Goal: Task Accomplishment & Management: Manage account settings

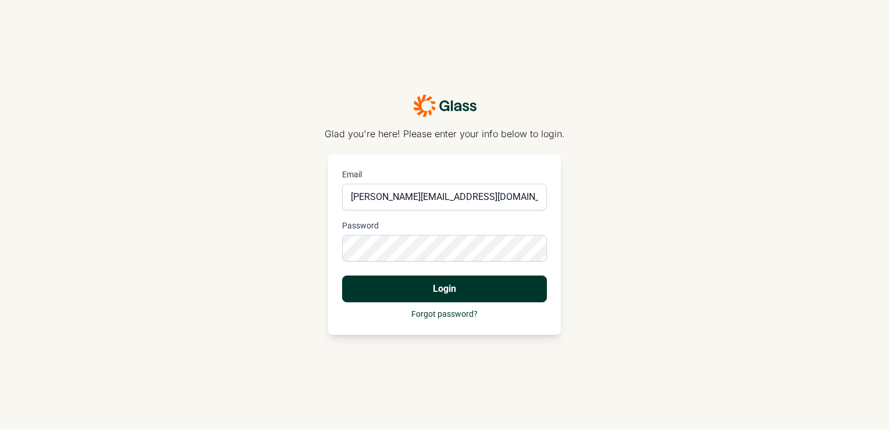
click at [390, 286] on button "Login" at bounding box center [444, 289] width 205 height 27
click at [493, 199] on input "andrea.mountain@useglass.com" at bounding box center [444, 197] width 205 height 27
type input "andrea.mountain@useglass.com"
click at [591, 160] on div "Glad you're here! Please enter your info below to login. Email andrea.mountain@…" at bounding box center [444, 214] width 889 height 429
click at [436, 286] on button "Login" at bounding box center [444, 289] width 205 height 27
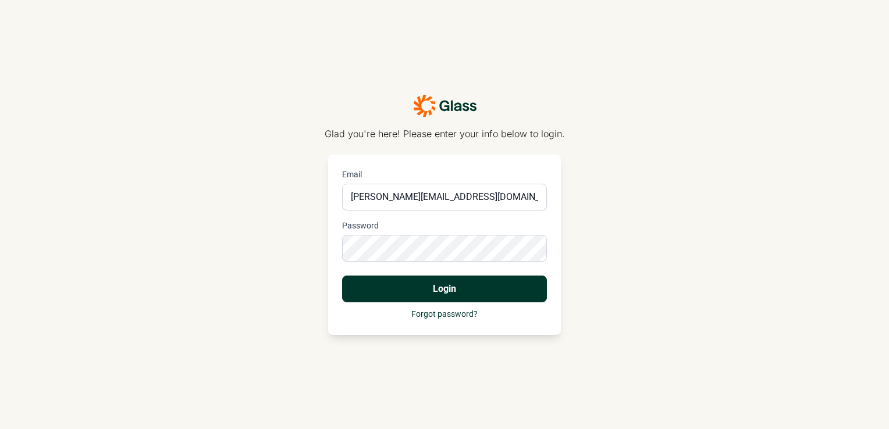
drag, startPoint x: 875, startPoint y: 2, endPoint x: 598, endPoint y: 66, distance: 284.6
click at [598, 66] on div "Glad you're here! Please enter your info below to login. Email andrea.mountain@…" at bounding box center [444, 214] width 889 height 429
click at [463, 283] on button "Login" at bounding box center [444, 289] width 205 height 27
click at [870, 380] on icon "button" at bounding box center [872, 382] width 9 height 9
click at [698, 208] on div "Glad you're here! Please enter your info below to login. Email andrea.mountain@…" at bounding box center [444, 214] width 889 height 429
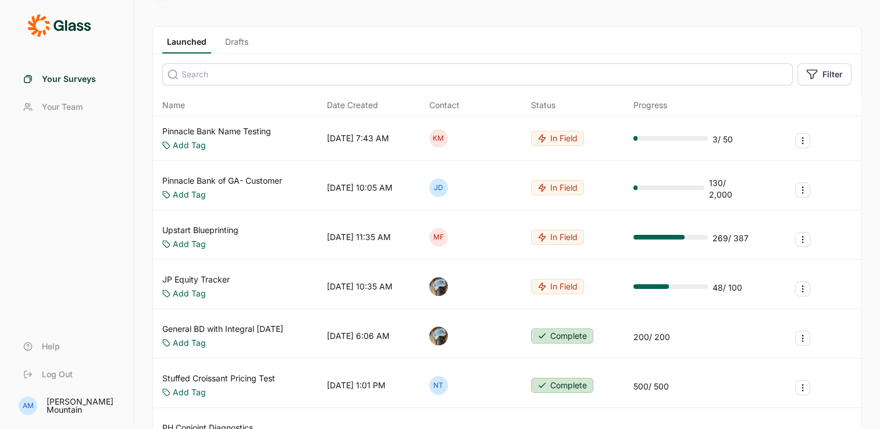
scroll to position [49, 0]
click at [223, 227] on link "Upstart Blueprinting" at bounding box center [200, 230] width 76 height 12
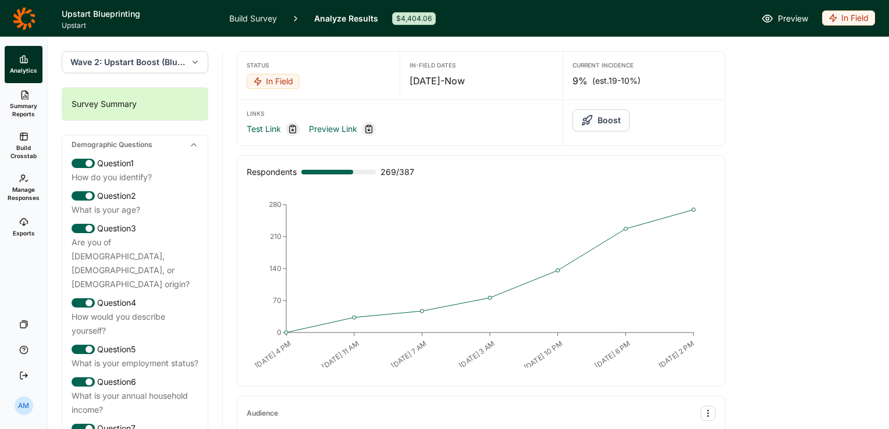
click at [26, 102] on span "Summary Reports" at bounding box center [23, 110] width 28 height 16
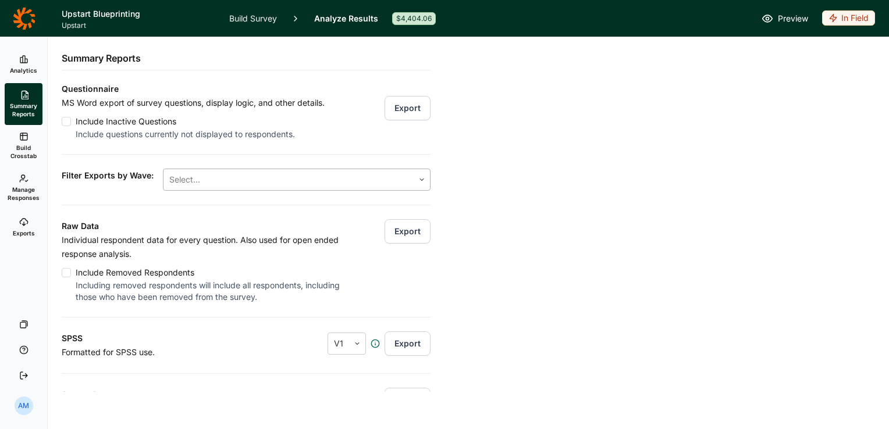
click at [413, 177] on div at bounding box center [421, 179] width 16 height 7
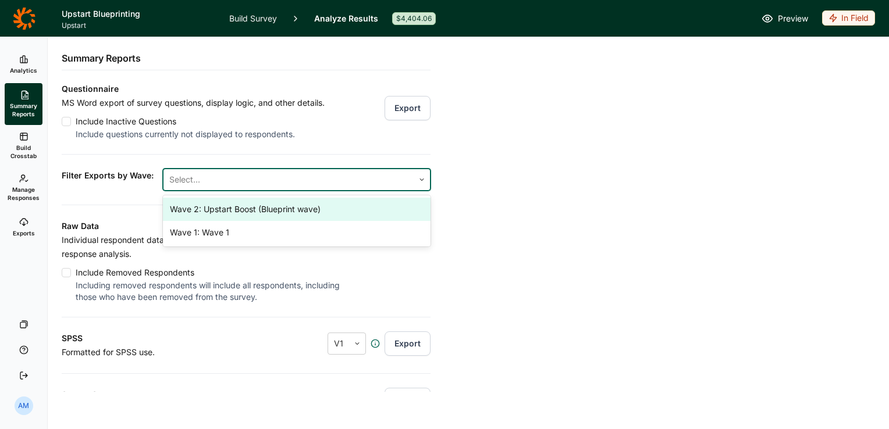
click at [338, 213] on div "Wave 2: Upstart Boost (Blueprint wave)" at bounding box center [296, 209] width 267 height 23
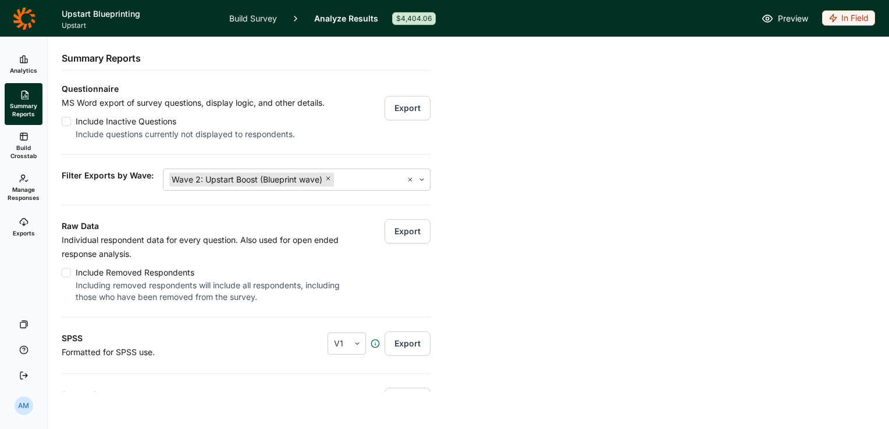
click at [369, 247] on div "Raw Data Individual respondent data for every question. Also used for open ende…" at bounding box center [246, 254] width 369 height 98
click at [391, 231] on button "Export" at bounding box center [407, 231] width 46 height 24
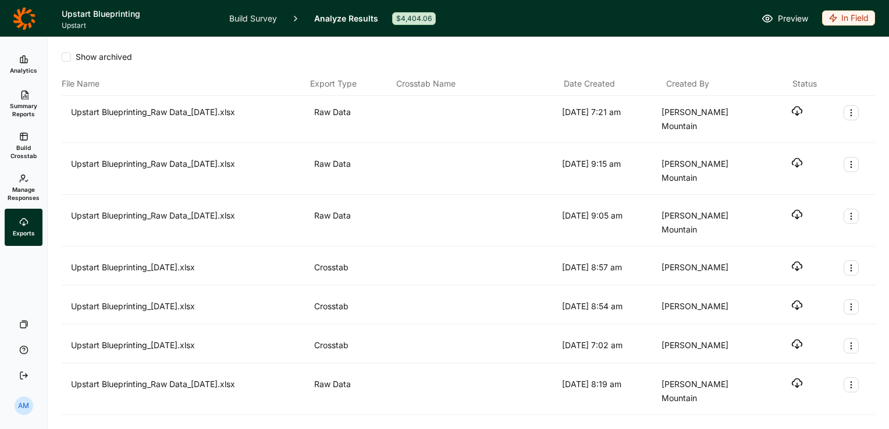
click at [466, 117] on div at bounding box center [477, 119] width 159 height 28
click at [791, 112] on icon "button" at bounding box center [797, 111] width 12 height 12
click at [21, 191] on span "Manage Responses" at bounding box center [24, 193] width 32 height 16
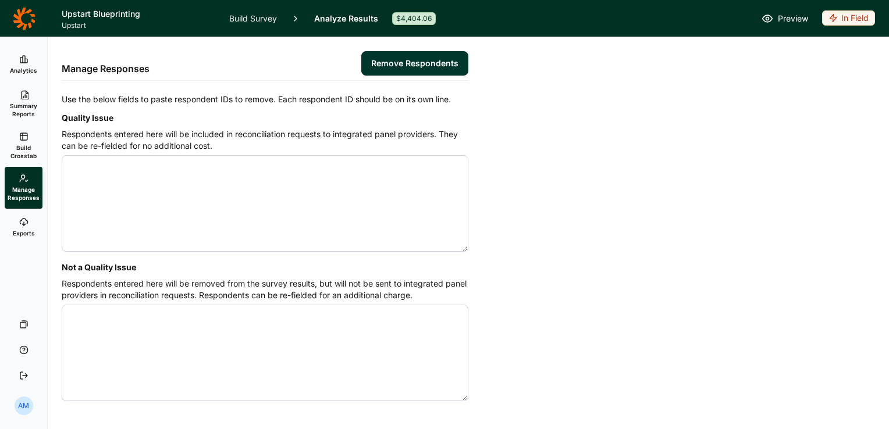
click at [177, 171] on textarea "Quality Issue" at bounding box center [265, 203] width 406 height 97
type textarea "4644895 4644916 4644962 4644965 4644973 4645010 4645013 4645030 4645111 4645147…"
drag, startPoint x: 112, startPoint y: 226, endPoint x: 58, endPoint y: 129, distance: 111.4
click at [58, 129] on div "Manage Responses Remove Respondents Use the below fields to paste respondent ID…" at bounding box center [468, 233] width 841 height 392
paste textarea "4644895 4644973 4647727"
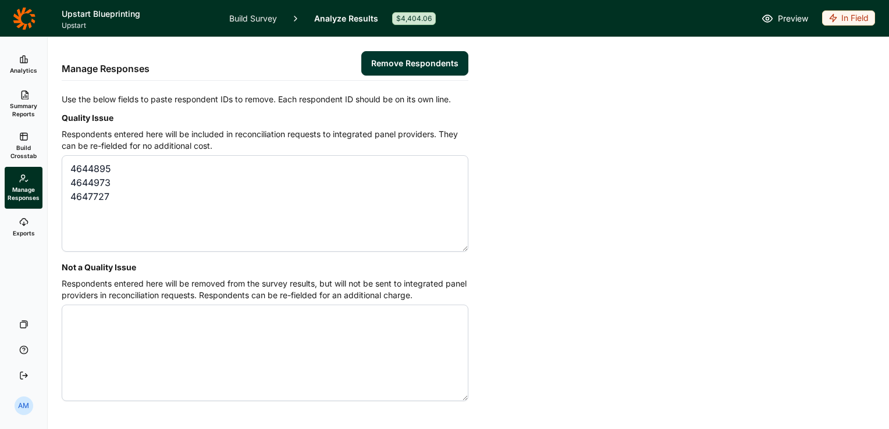
type textarea "4644895 4644973 4647727"
click at [434, 54] on button "Remove Respondents" at bounding box center [414, 63] width 107 height 24
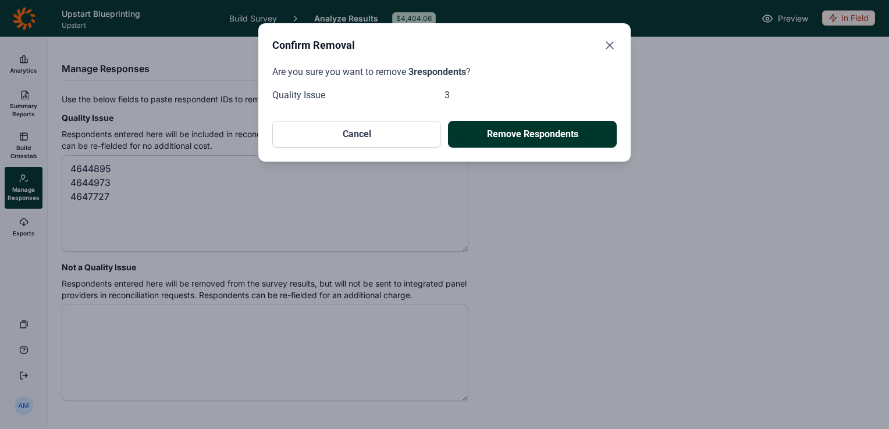
click at [522, 127] on button "Remove Respondents" at bounding box center [532, 134] width 169 height 27
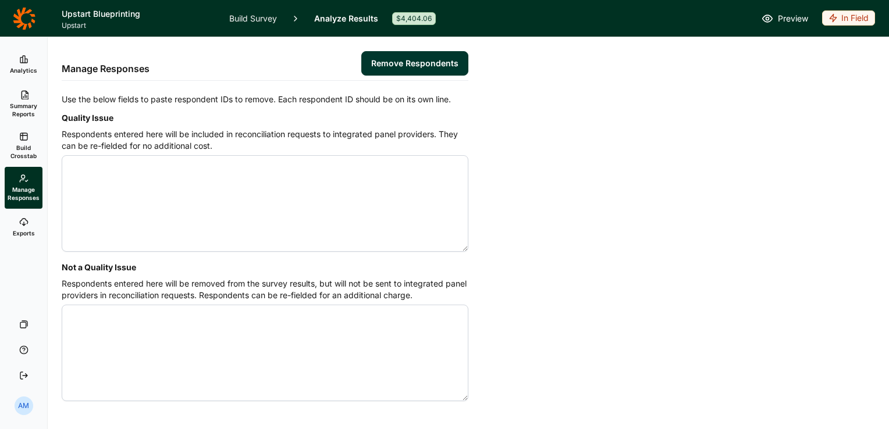
click at [27, 144] on span "Build Crosstab" at bounding box center [23, 152] width 28 height 16
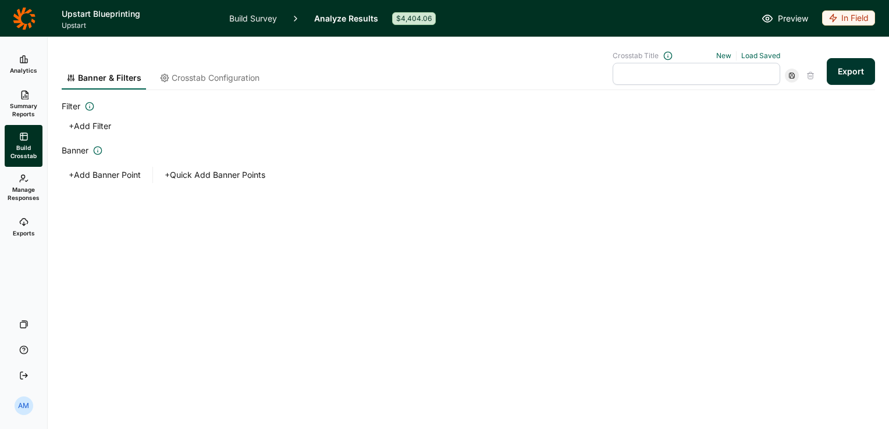
click at [849, 76] on button "Export" at bounding box center [850, 71] width 48 height 27
click at [787, 399] on link "download your file here" at bounding box center [781, 396] width 91 height 9
click at [21, 63] on icon at bounding box center [23, 59] width 9 height 9
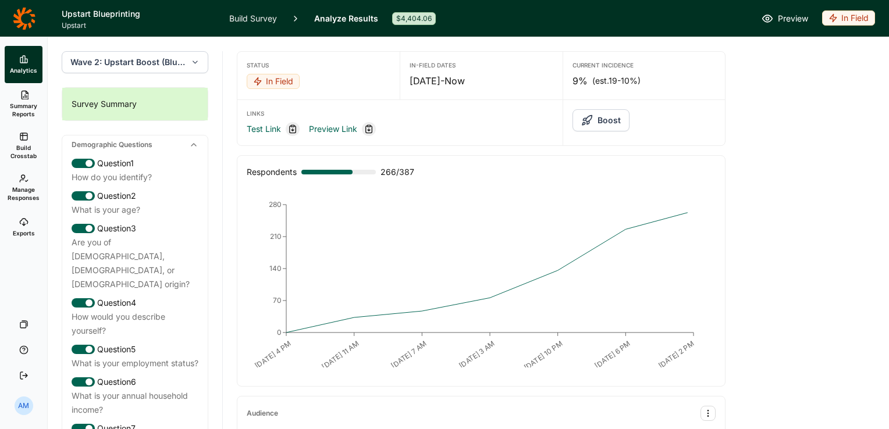
click at [846, 17] on div "In Field" at bounding box center [848, 17] width 53 height 15
click at [779, 59] on button "Completed" at bounding box center [804, 61] width 131 height 26
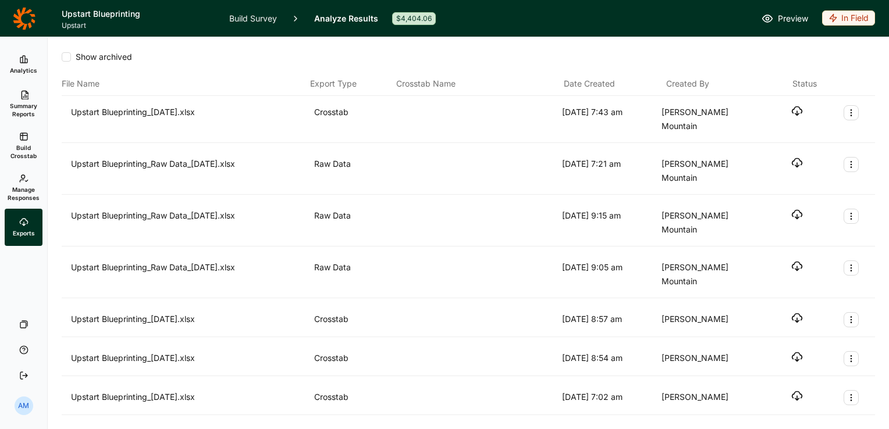
click at [791, 113] on icon "button" at bounding box center [797, 111] width 12 height 12
click at [494, 65] on div "Show archived" at bounding box center [468, 61] width 813 height 21
click at [28, 109] on span "Summary Reports" at bounding box center [23, 110] width 28 height 16
